Goal: Transaction & Acquisition: Subscribe to service/newsletter

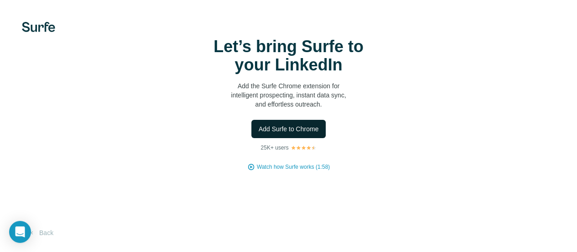
click at [259, 133] on span "Add Surfe to Chrome" at bounding box center [289, 128] width 60 height 9
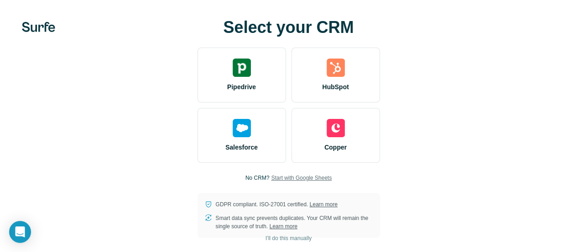
click at [271, 182] on span "Start with Google Sheets" at bounding box center [301, 177] width 61 height 8
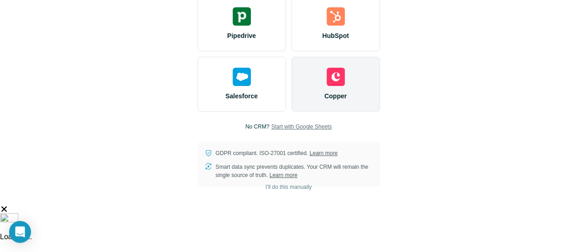
scroll to position [11, 0]
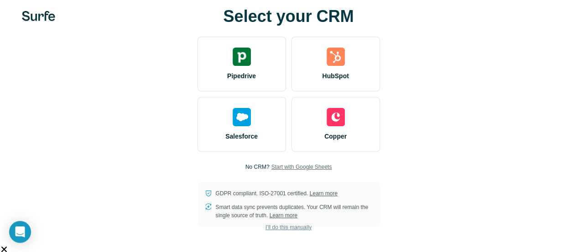
click at [266, 231] on span "I’ll do this manually" at bounding box center [289, 227] width 46 height 8
